Goal: Task Accomplishment & Management: Manage account settings

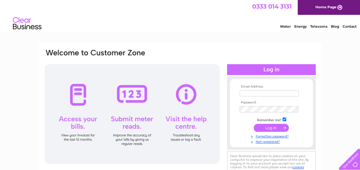
type input "[EMAIL_ADDRESS][DOMAIN_NAME]"
click at [272, 127] on input "submit" at bounding box center [271, 128] width 35 height 8
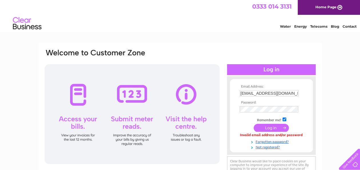
click at [270, 130] on input "submit" at bounding box center [271, 128] width 35 height 8
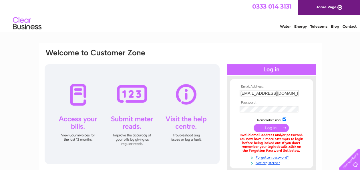
click at [284, 120] on input "checkbox" at bounding box center [285, 120] width 4 height 4
checkbox input "false"
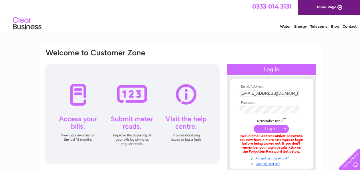
click at [272, 129] on input "submit" at bounding box center [271, 129] width 35 height 8
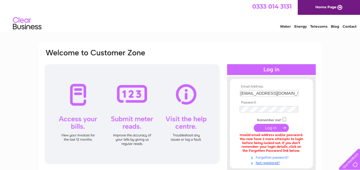
click at [264, 158] on link "Forgotten password?" at bounding box center [272, 157] width 65 height 5
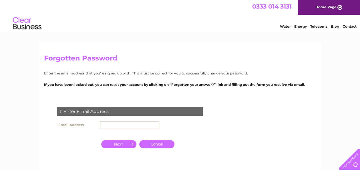
click at [118, 124] on input "text" at bounding box center [129, 125] width 59 height 7
type input "[EMAIL_ADDRESS][DOMAIN_NAME]"
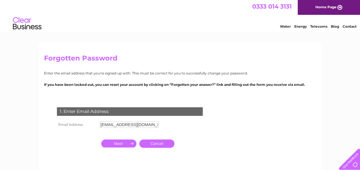
click at [118, 143] on input "button" at bounding box center [118, 144] width 35 height 8
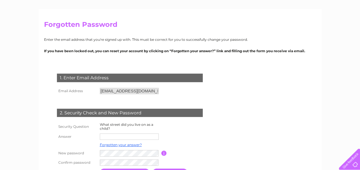
scroll to position [57, 0]
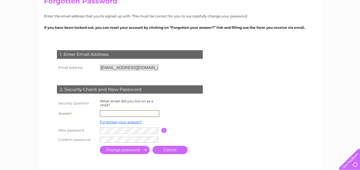
click at [116, 114] on input "text" at bounding box center [129, 113] width 59 height 7
type input "the square"
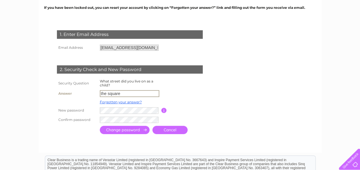
scroll to position [86, 0]
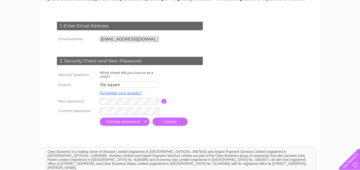
click at [107, 123] on input "submit" at bounding box center [125, 122] width 50 height 8
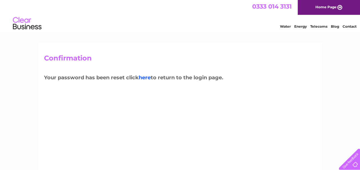
click at [145, 76] on link "here" at bounding box center [145, 78] width 12 height 6
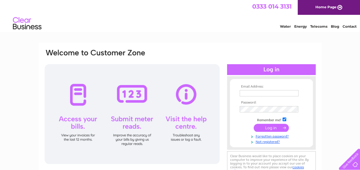
type input "johnsayer40@yahoo.co.uk"
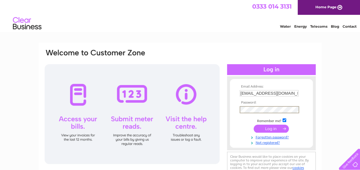
click at [270, 128] on input "submit" at bounding box center [271, 129] width 35 height 8
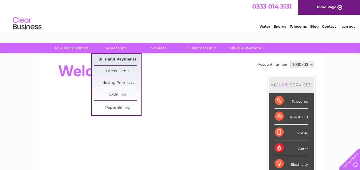
click at [113, 61] on link "Bills and Payments" at bounding box center [117, 59] width 47 height 11
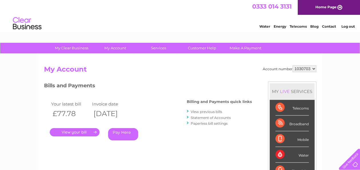
click at [78, 134] on link "." at bounding box center [75, 132] width 50 height 8
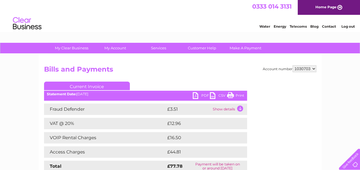
click at [195, 95] on link "PDF" at bounding box center [201, 96] width 17 height 8
click at [346, 26] on link "Log out" at bounding box center [347, 26] width 13 height 4
